Goal: Communication & Community: Connect with others

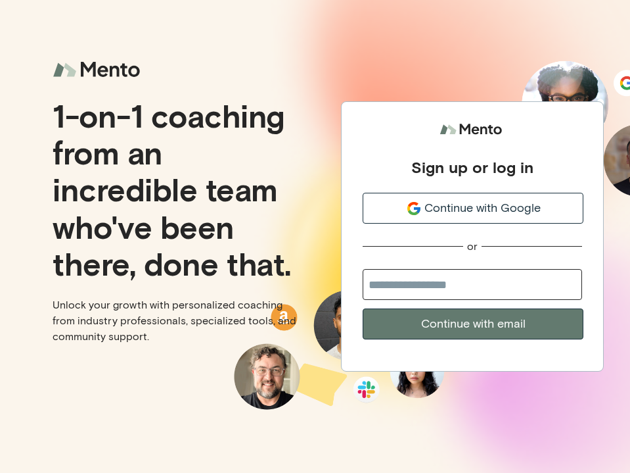
click at [471, 212] on span "Continue with Google" at bounding box center [483, 208] width 116 height 18
click at [465, 208] on span "Continue with Google" at bounding box center [483, 208] width 116 height 18
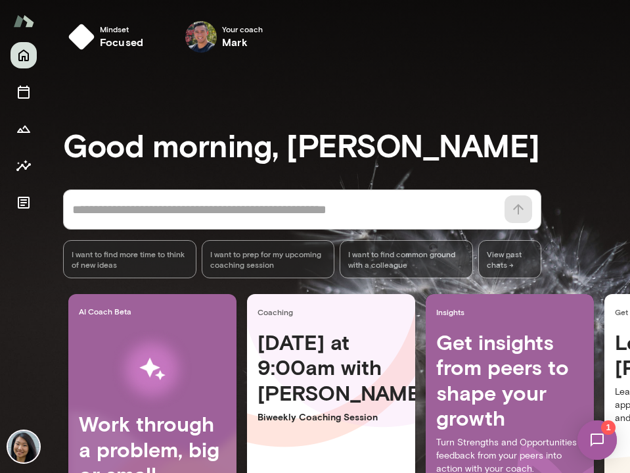
click at [595, 430] on img at bounding box center [597, 440] width 54 height 54
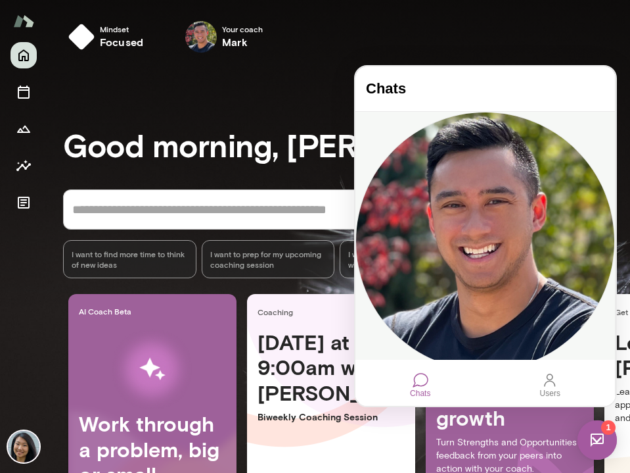
click at [511, 390] on div "doc sent to your email!" at bounding box center [486, 393] width 260 height 7
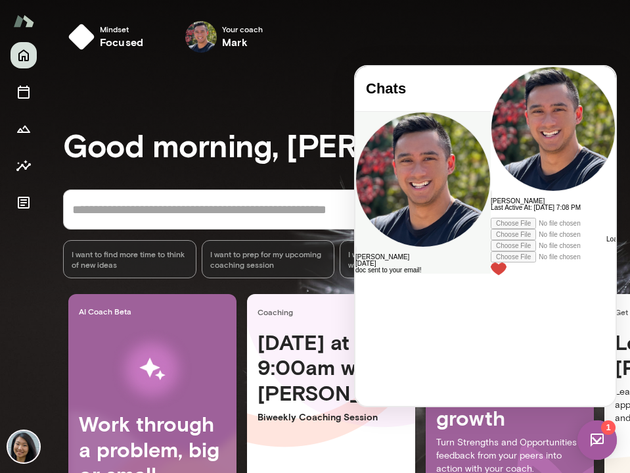
scroll to position [2458, 0]
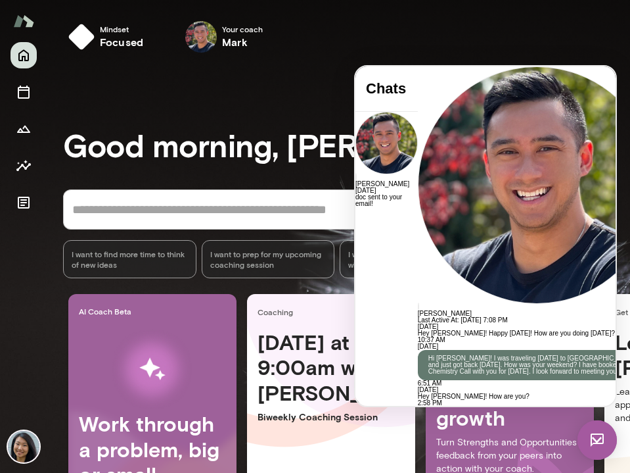
drag, startPoint x: 427, startPoint y: 352, endPoint x: 584, endPoint y: 356, distance: 157.1
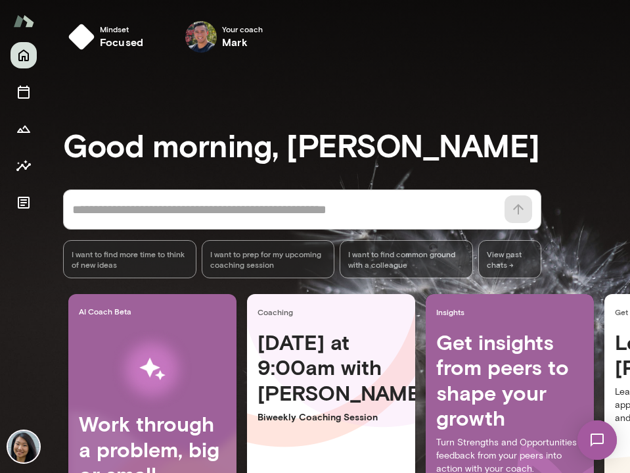
click at [601, 435] on img at bounding box center [597, 440] width 54 height 54
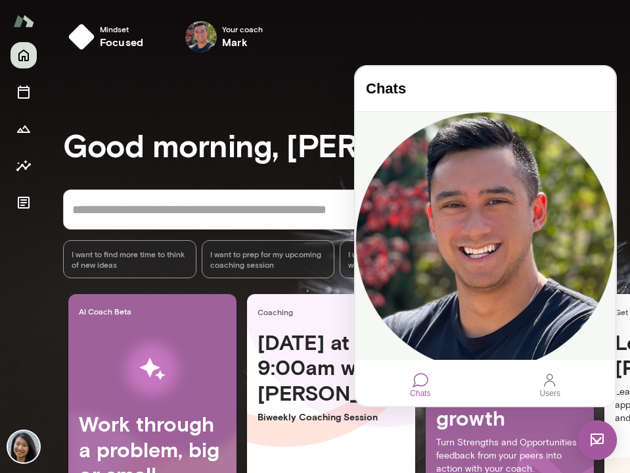
click at [470, 390] on div "Hey [PERSON_NAME]! Do you still want to meet [DATE]?" at bounding box center [486, 393] width 260 height 7
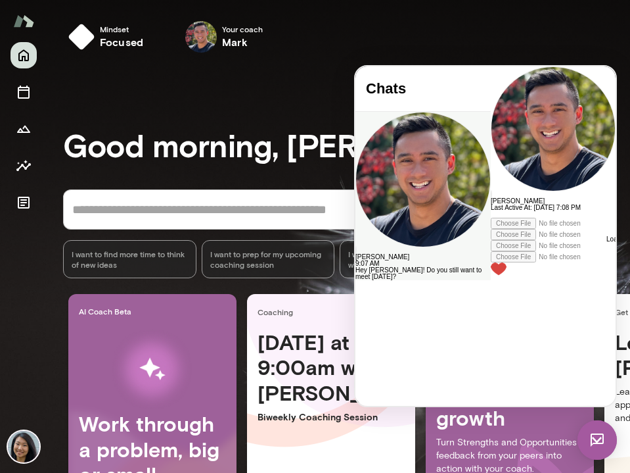
scroll to position [2541, 0]
